Goal: Task Accomplishment & Management: Manage account settings

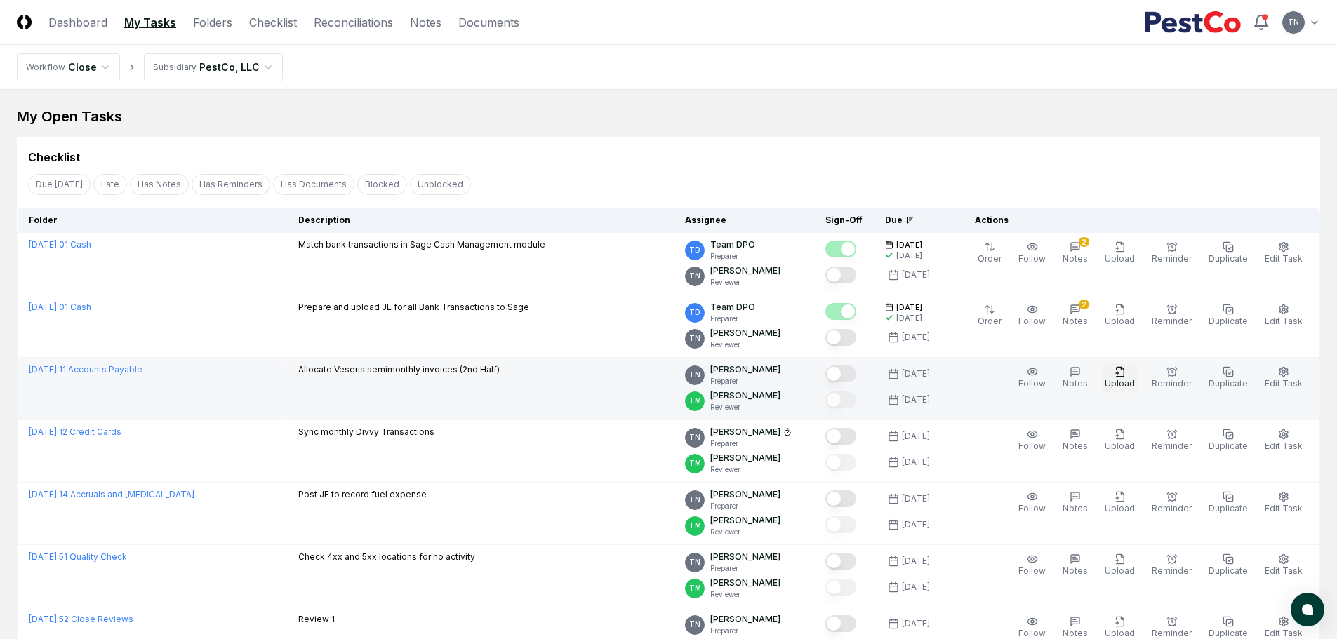
click at [1126, 374] on icon "button" at bounding box center [1119, 371] width 11 height 11
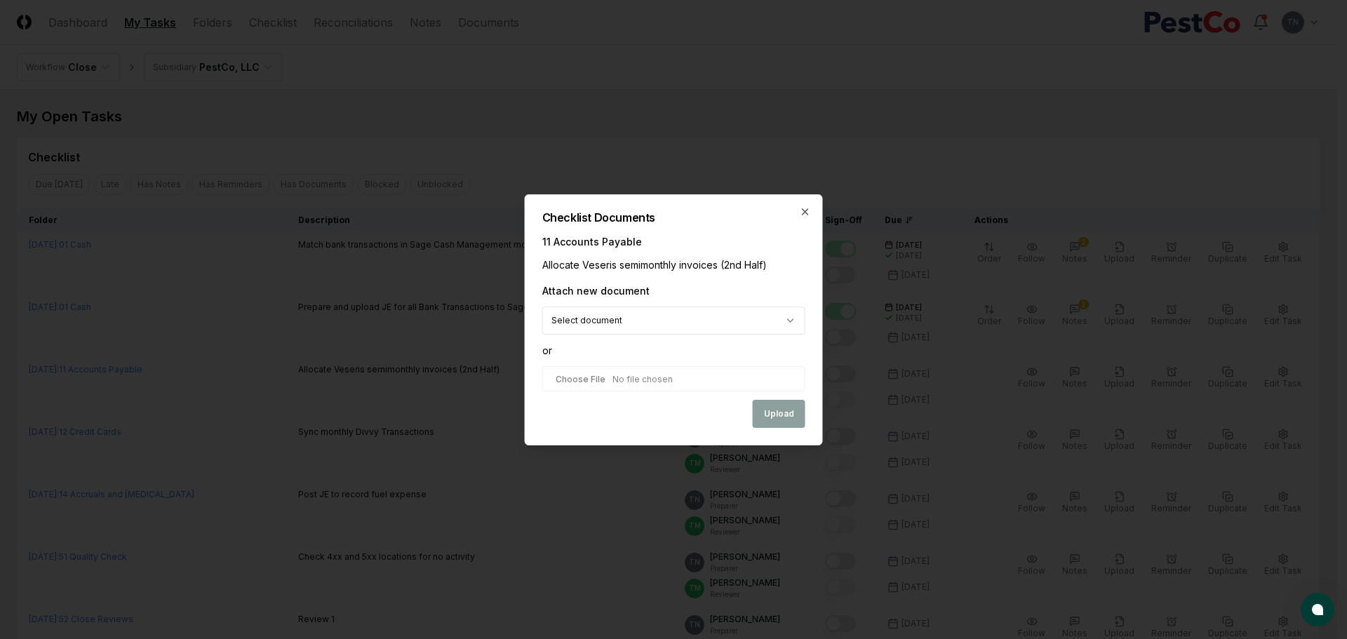
type input "**********"
click at [768, 411] on button "Upload" at bounding box center [779, 415] width 53 height 28
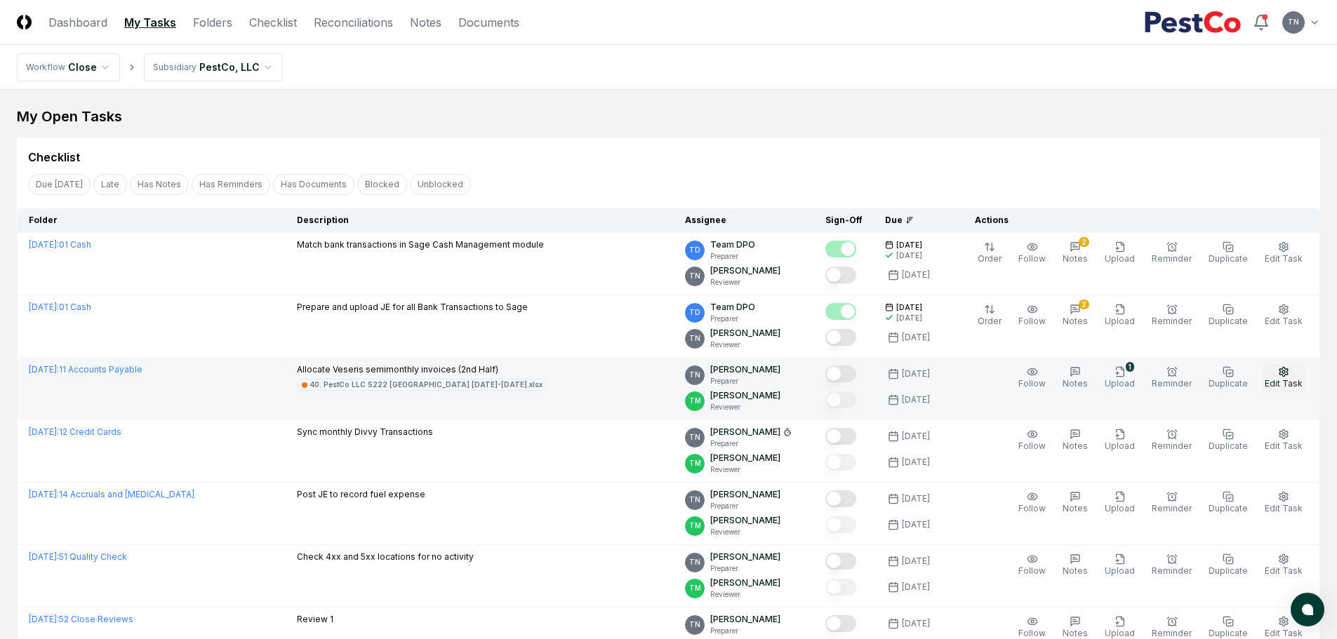
click at [1286, 373] on icon "button" at bounding box center [1283, 371] width 11 height 11
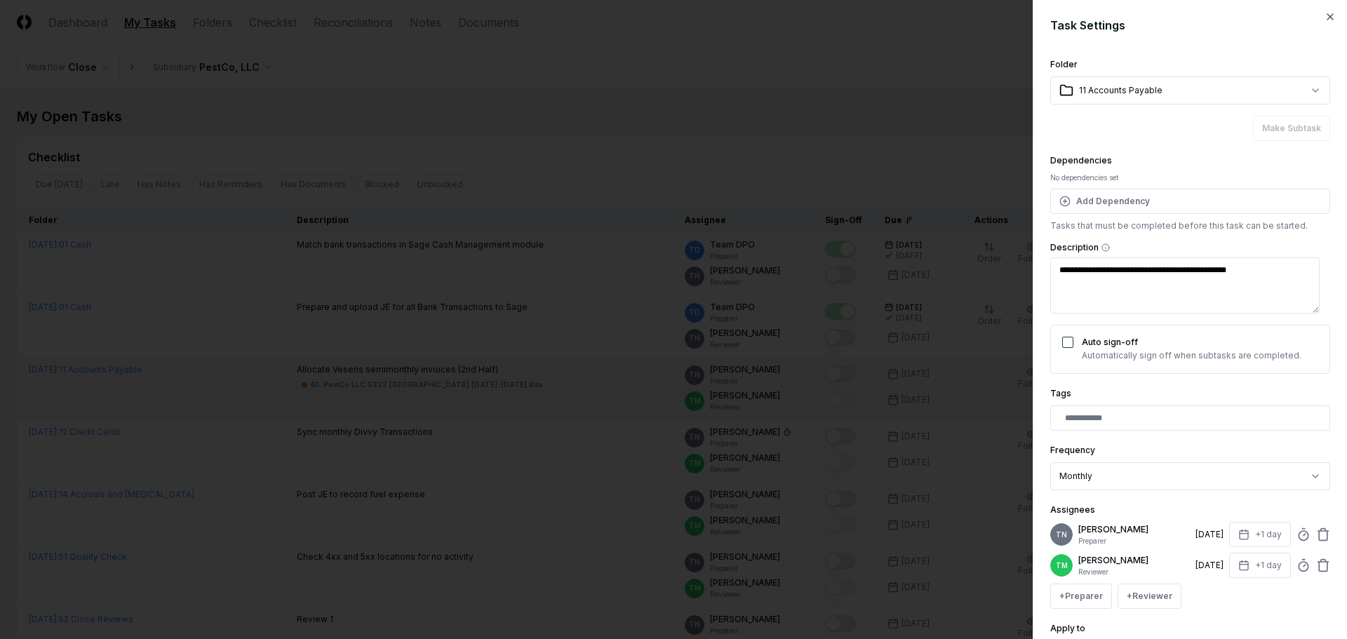
type textarea "*"
click at [1297, 538] on icon at bounding box center [1304, 535] width 14 height 14
type input "*"
type textarea "*"
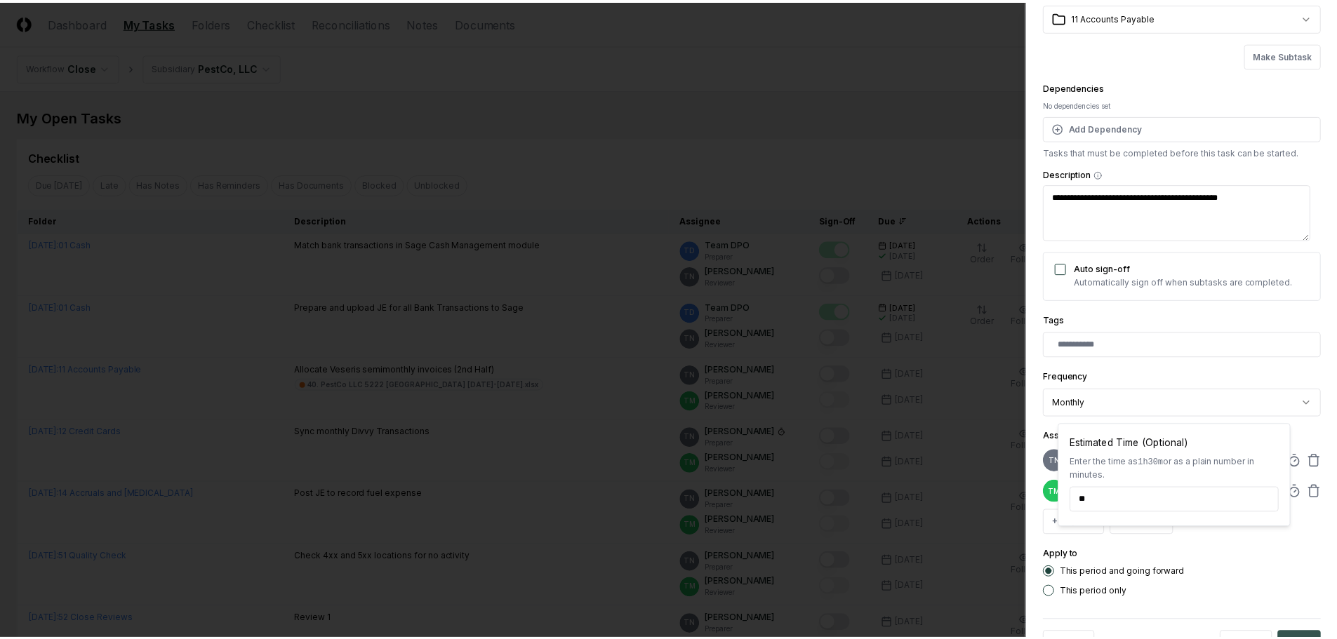
scroll to position [123, 0]
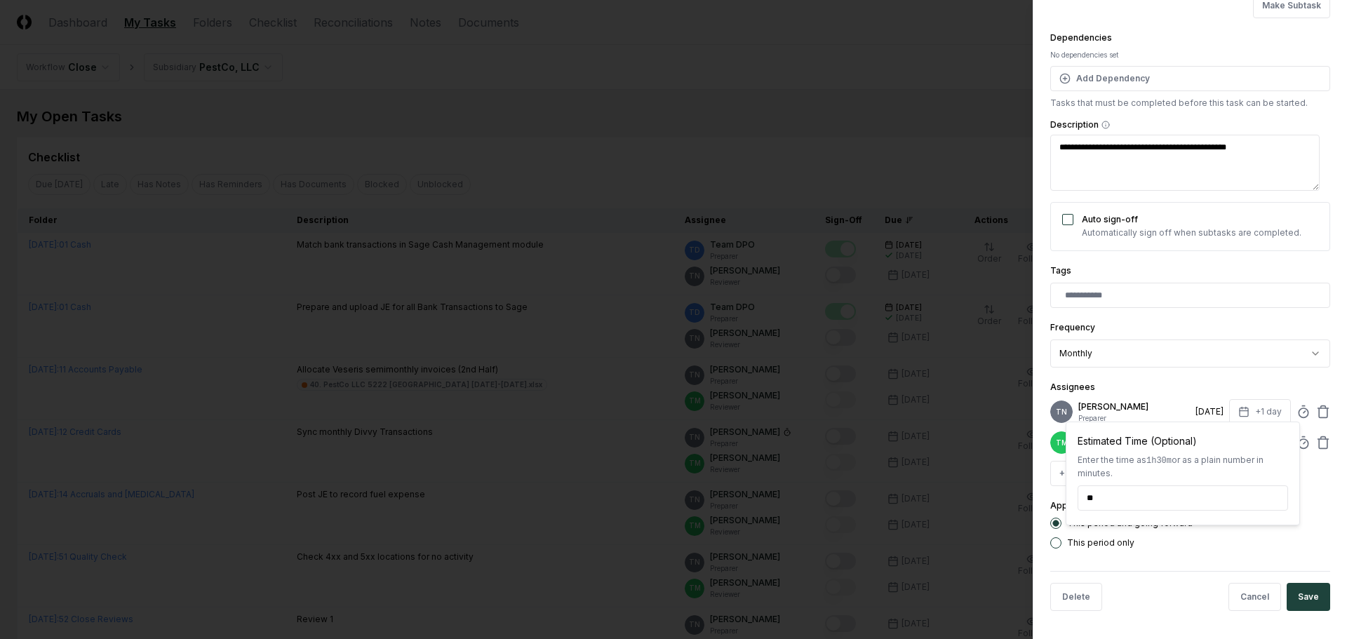
type input "*****"
click at [1297, 596] on button "Save" at bounding box center [1309, 597] width 44 height 28
type textarea "*"
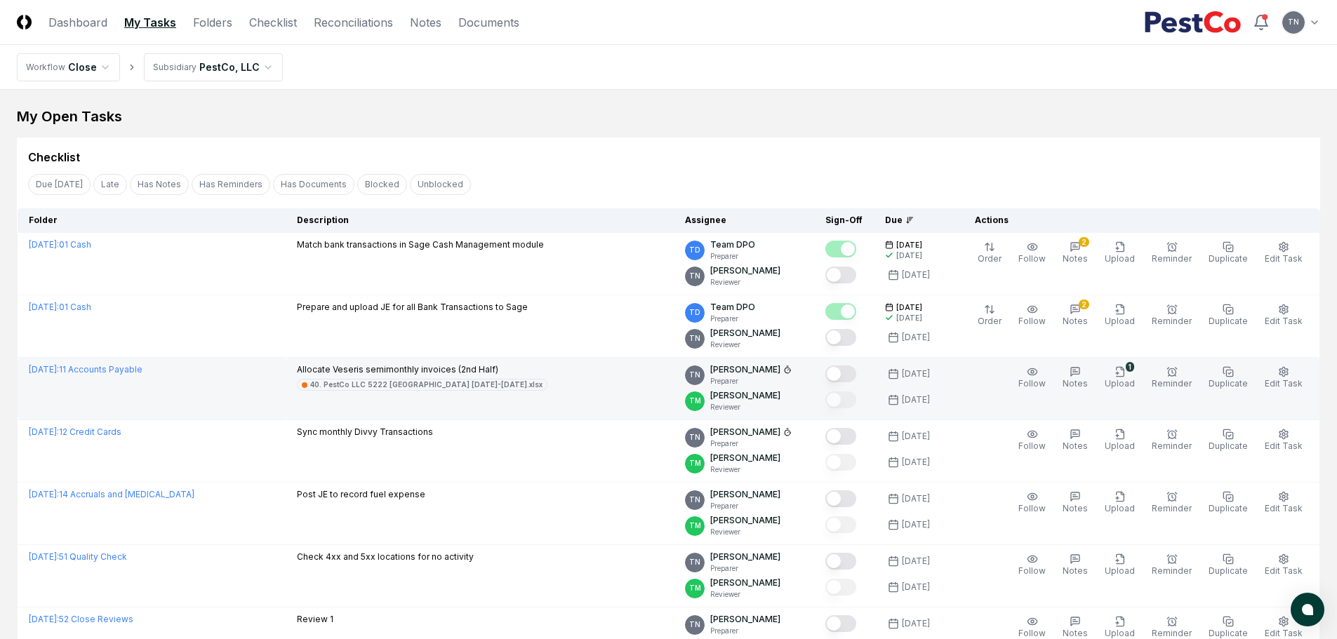
click at [856, 373] on button "Mark complete" at bounding box center [840, 374] width 31 height 17
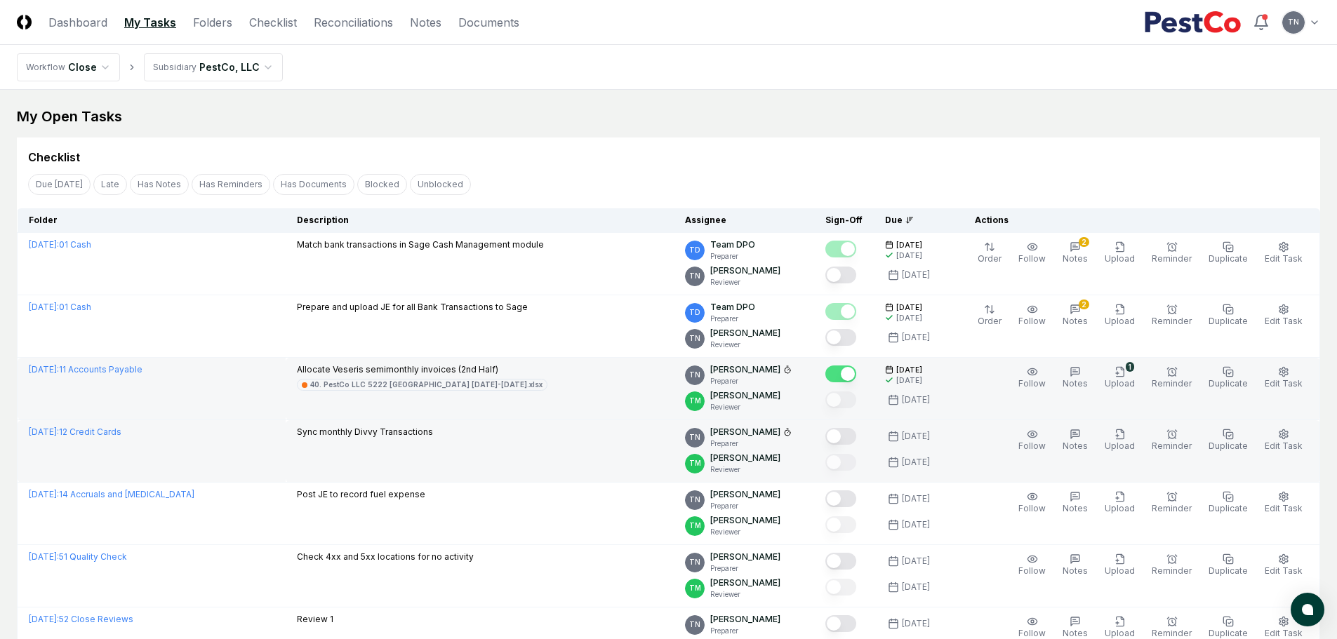
click at [856, 434] on button "Mark complete" at bounding box center [840, 436] width 31 height 17
click at [856, 435] on button "Mark complete" at bounding box center [840, 436] width 31 height 17
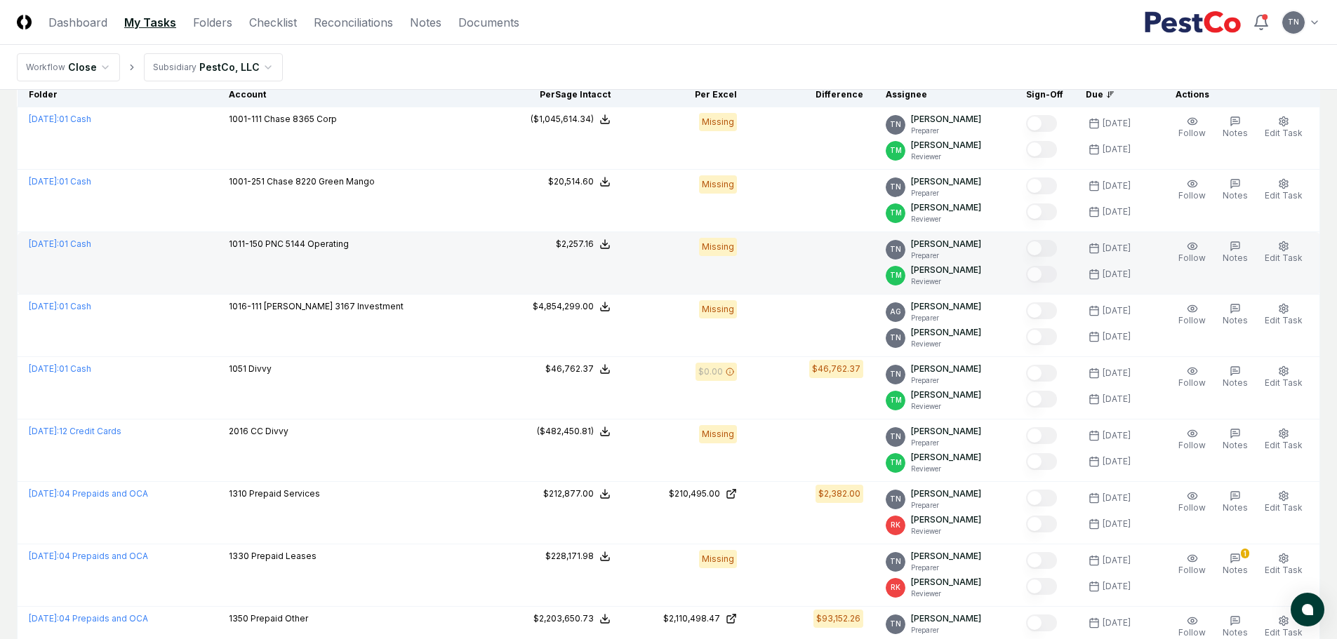
scroll to position [1123, 0]
